Goal: Information Seeking & Learning: Learn about a topic

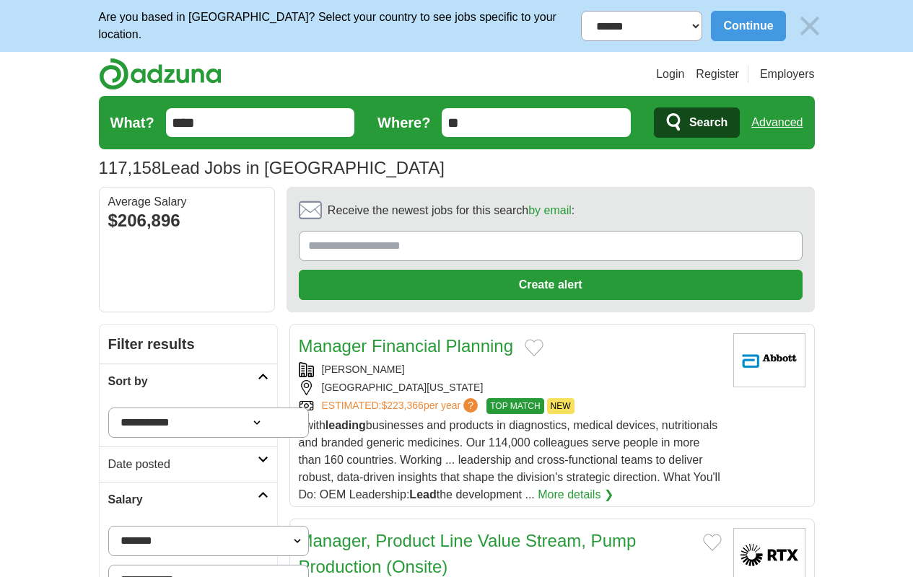
scroll to position [1931, 0]
